Goal: Information Seeking & Learning: Learn about a topic

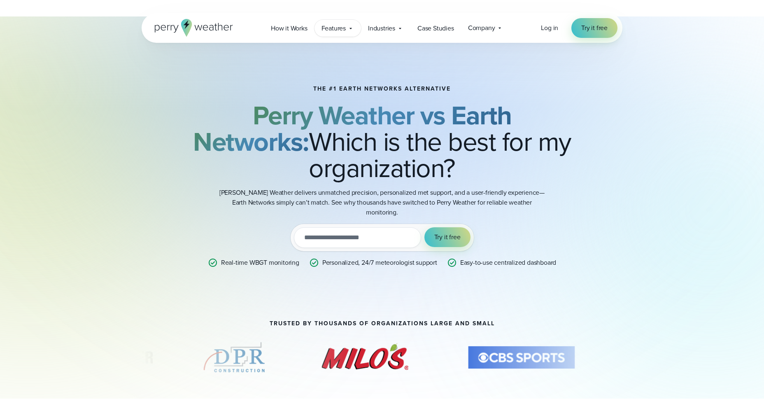
click at [348, 28] on icon at bounding box center [350, 28] width 7 height 7
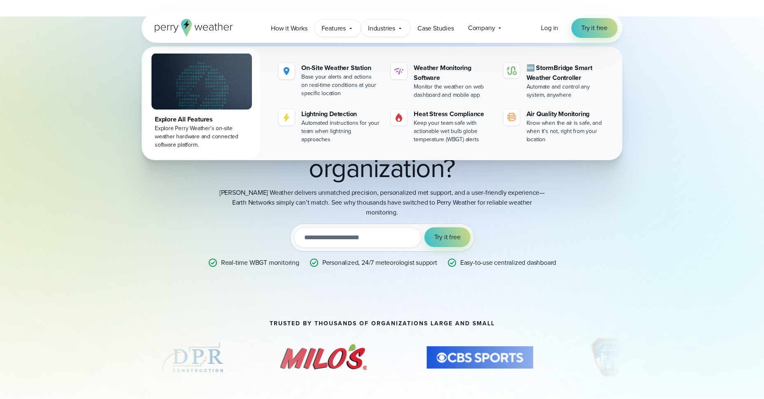
click at [393, 28] on span "Industries" at bounding box center [381, 28] width 27 height 10
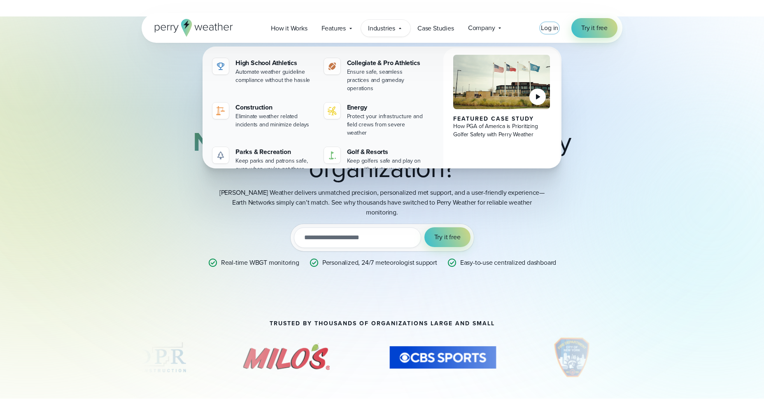
click at [556, 28] on span "Log in" at bounding box center [549, 27] width 17 height 9
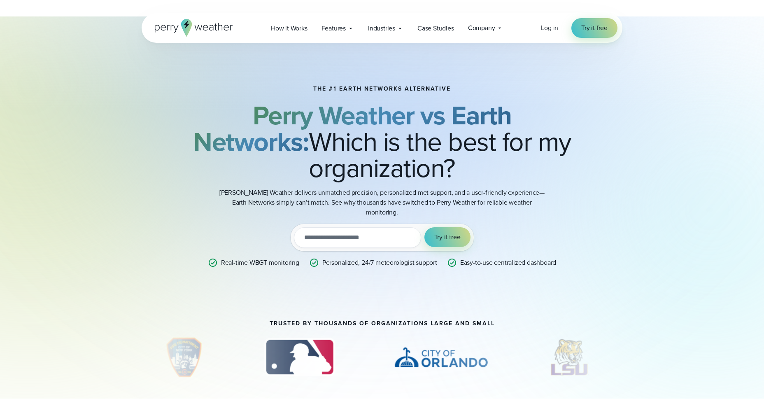
click at [656, 102] on div "The #1 Earth Networks Alternative Perry Weather vs Earth Networks: Which is the…" at bounding box center [382, 176] width 593 height 235
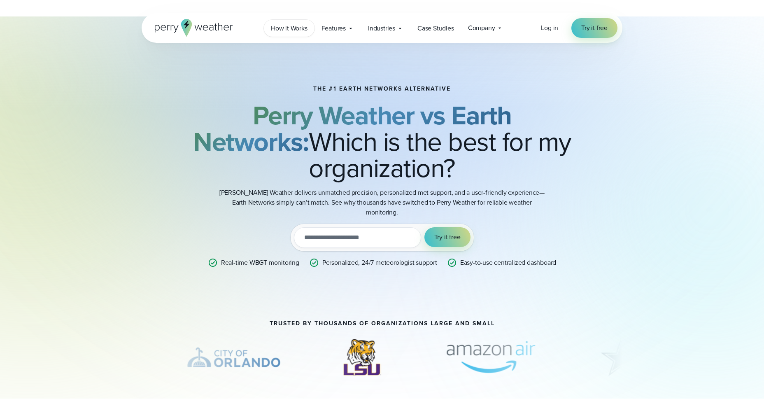
click at [290, 30] on span "How it Works" at bounding box center [289, 28] width 37 height 10
